Goal: Navigation & Orientation: Find specific page/section

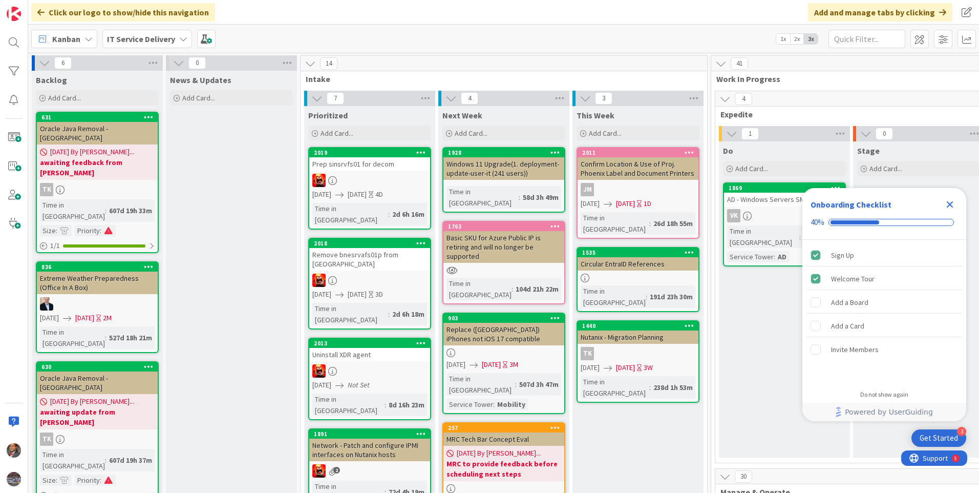
click at [951, 206] on icon "Close Checklist" at bounding box center [950, 204] width 12 height 12
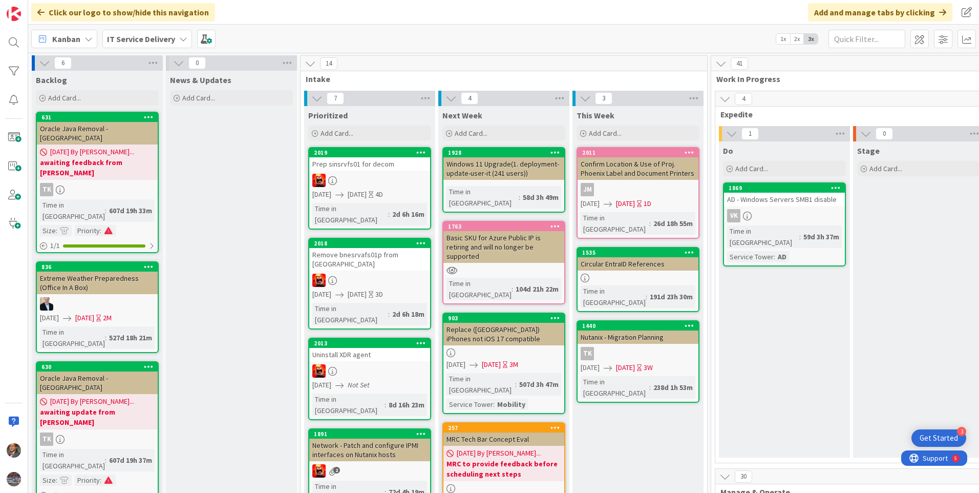
click at [179, 41] on icon at bounding box center [183, 39] width 8 height 8
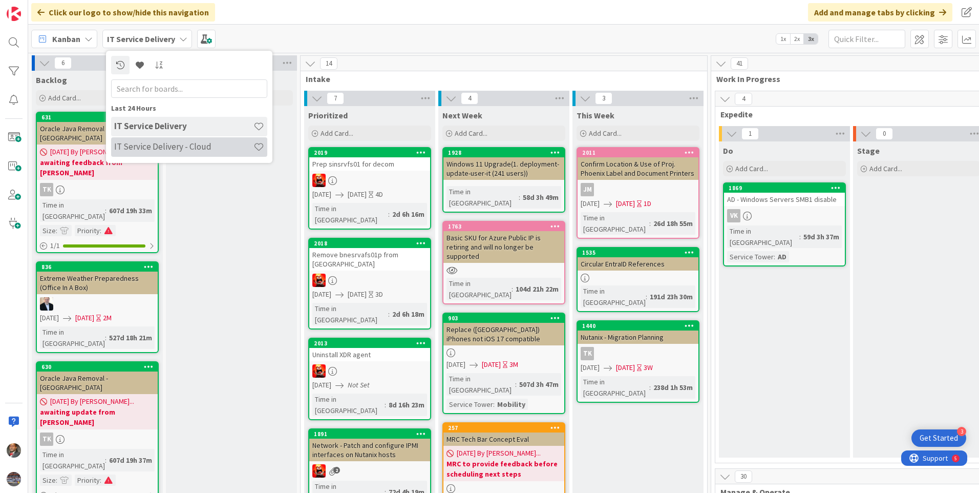
click at [164, 148] on h4 "IT Service Delivery - Cloud" at bounding box center [183, 146] width 139 height 10
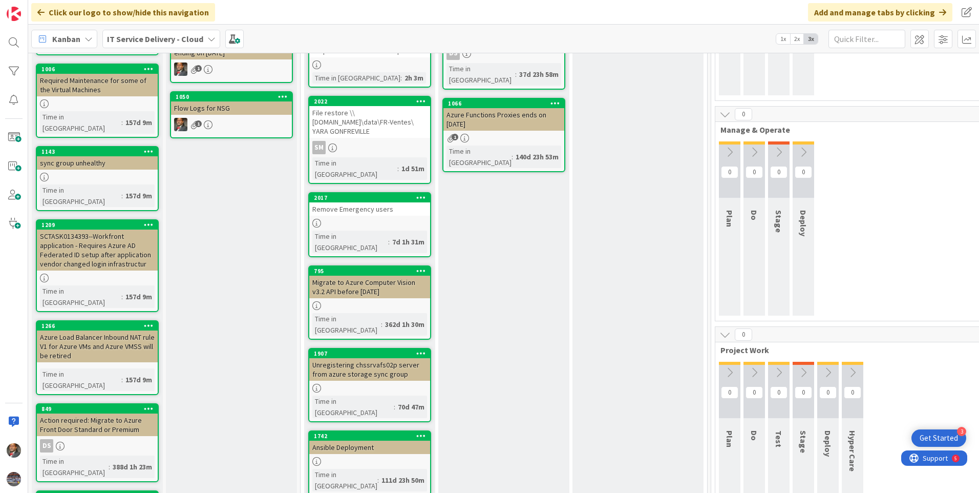
scroll to position [154, 0]
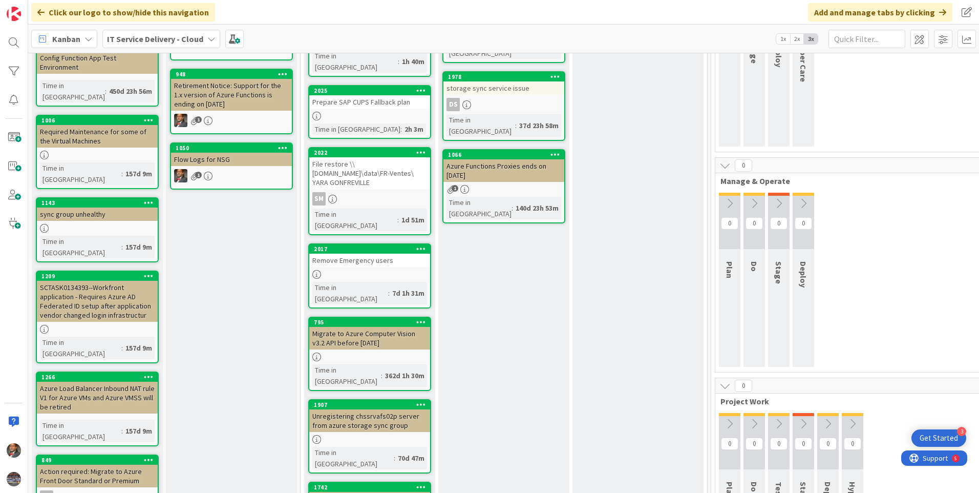
click at [354, 492] on div "Ansible Deployment" at bounding box center [369, 498] width 121 height 13
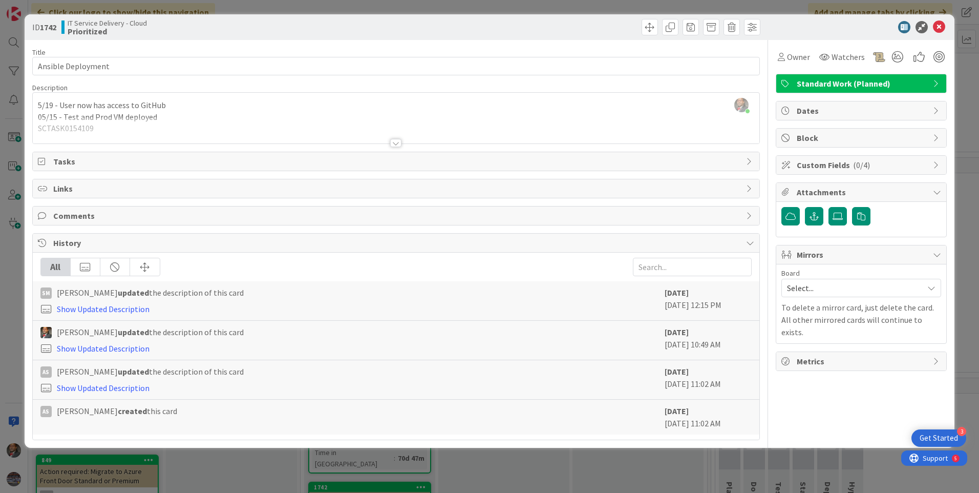
click at [936, 20] on div "ID 1742 IT Service Delivery - Cloud Prioritized" at bounding box center [490, 27] width 930 height 26
click at [934, 27] on icon at bounding box center [939, 27] width 12 height 12
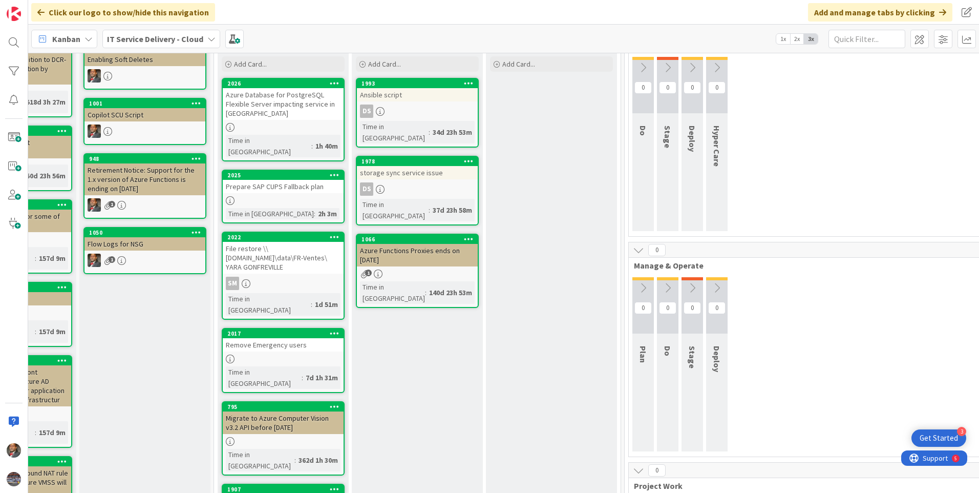
scroll to position [51, 87]
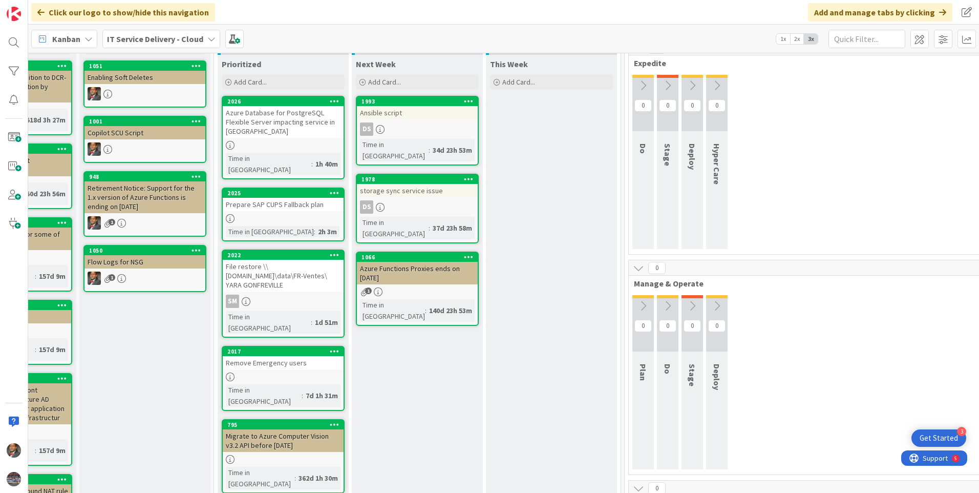
click at [268, 372] on div at bounding box center [283, 376] width 121 height 9
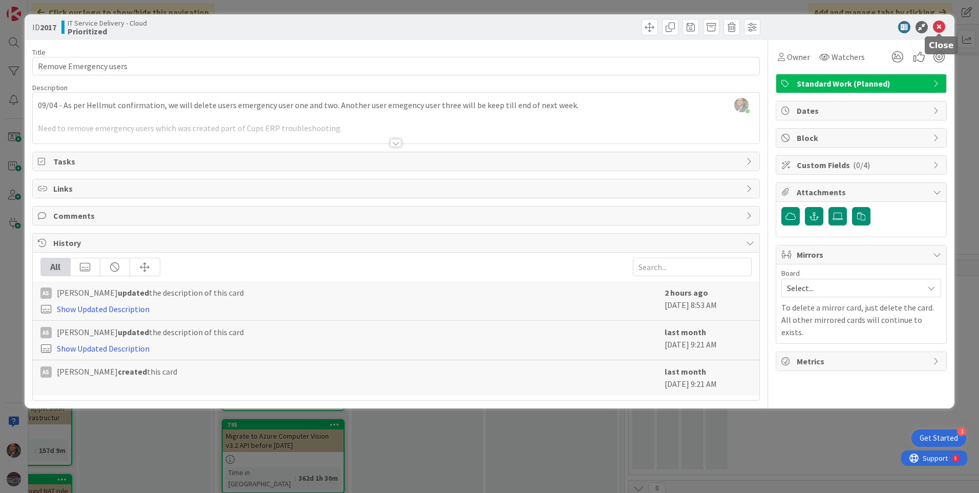
click at [936, 23] on icon at bounding box center [939, 27] width 12 height 12
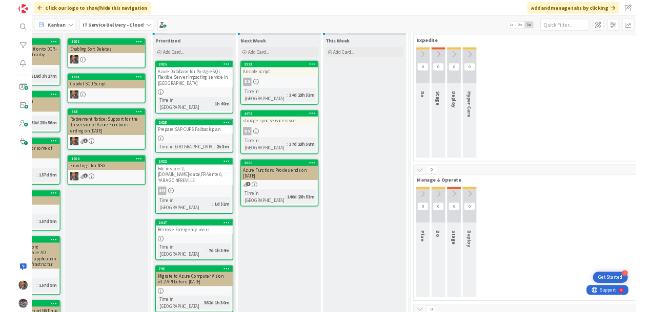
scroll to position [51, 87]
